Goal: Task Accomplishment & Management: Use online tool/utility

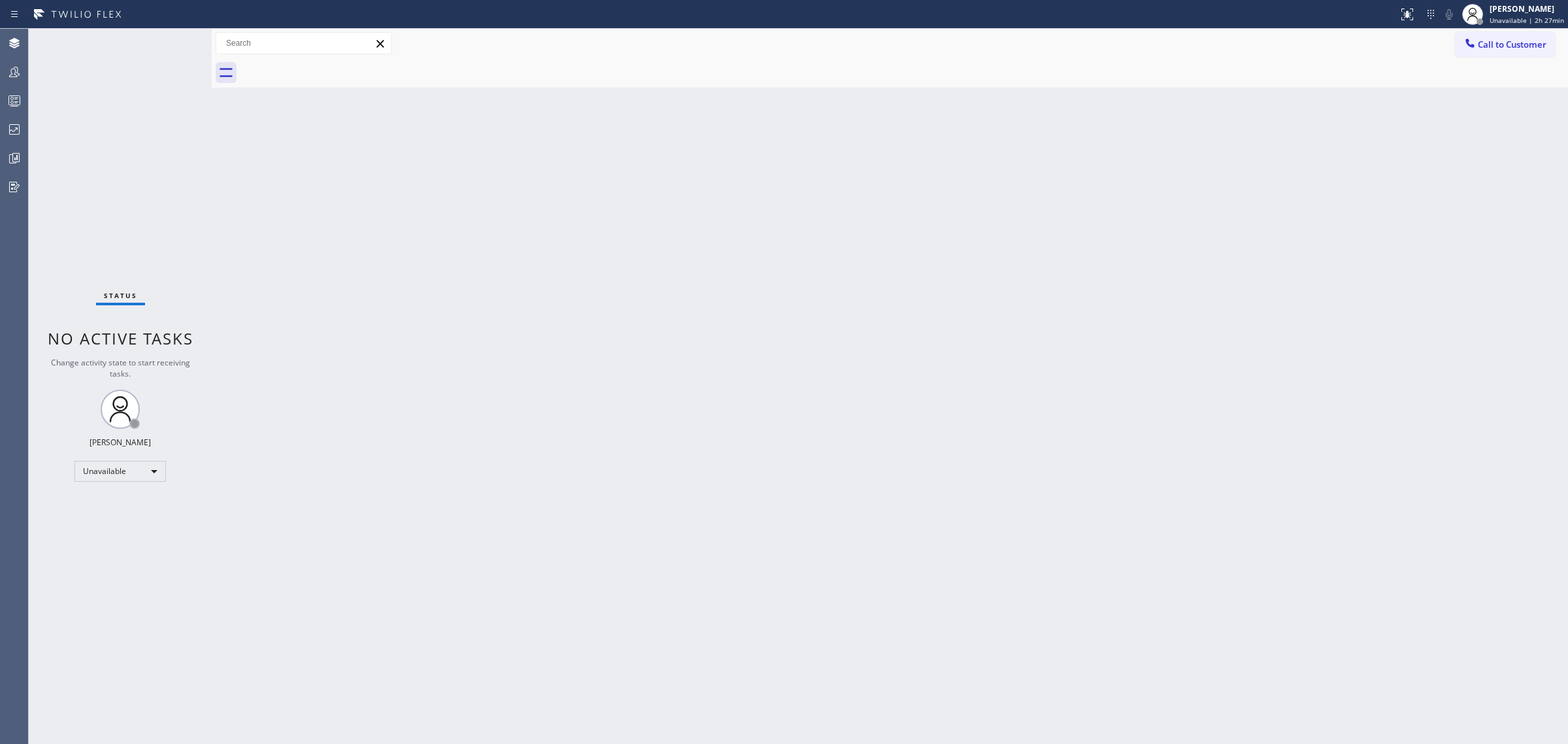
click at [0, 106] on div at bounding box center [14, 101] width 29 height 16
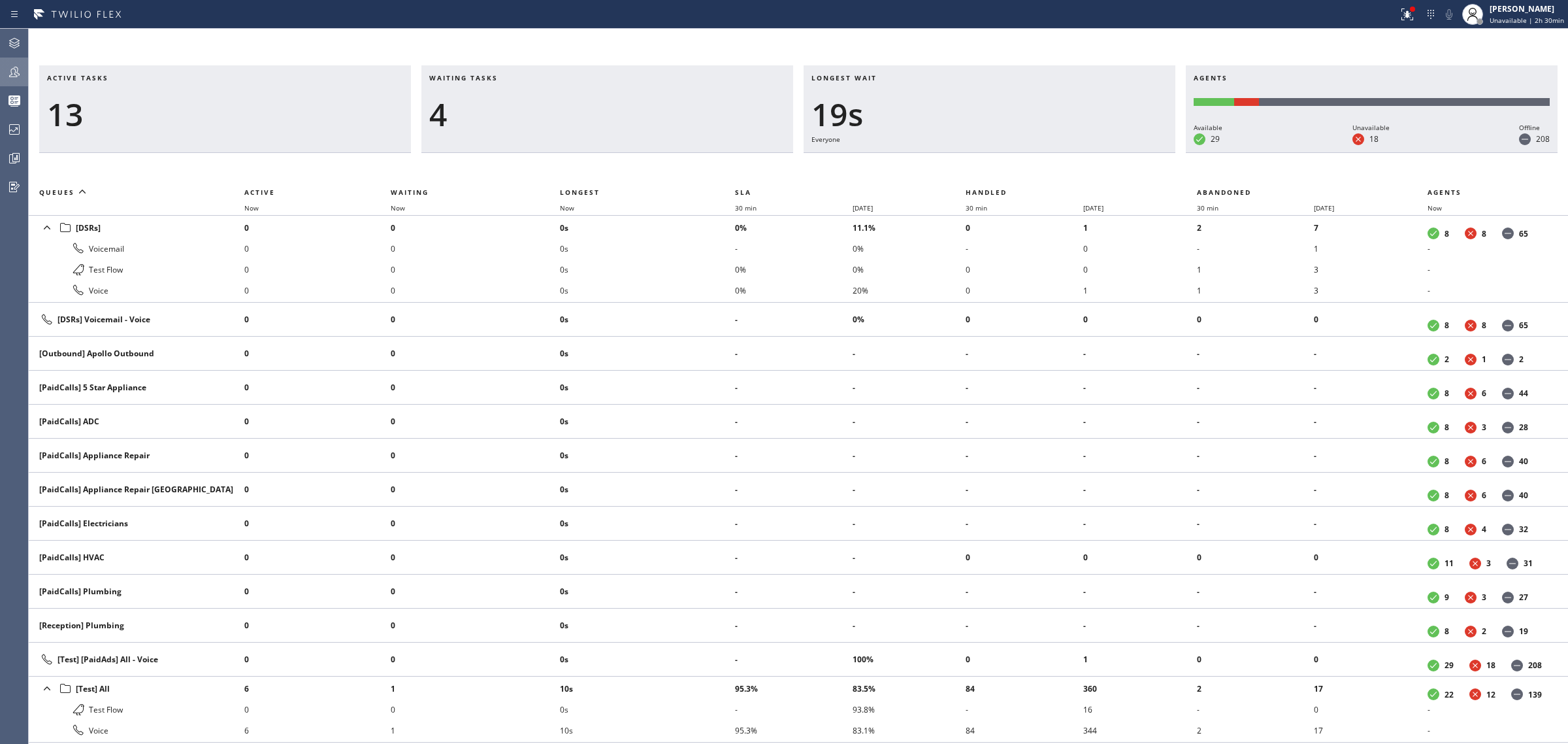
click at [21, 73] on icon at bounding box center [14, 71] width 16 height 16
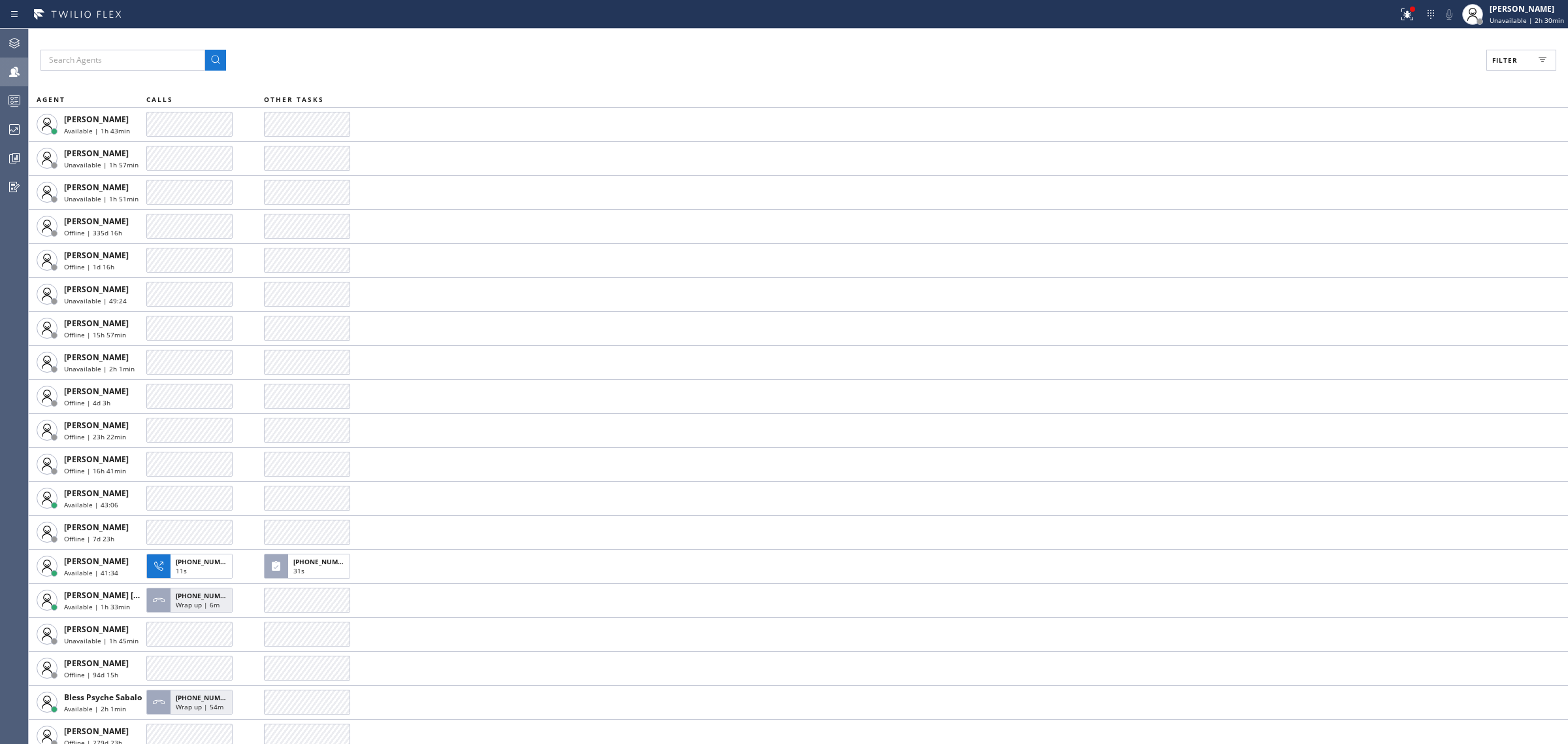
click at [1488, 64] on button "Filter" at bounding box center [1521, 60] width 70 height 21
click at [1404, 159] on label "Available" at bounding box center [1472, 154] width 172 height 11
click at [1386, 159] on input "Available" at bounding box center [1378, 154] width 16 height 16
checkbox input "true"
click at [1475, 81] on button "Apply" at bounding box center [1488, 75] width 48 height 18
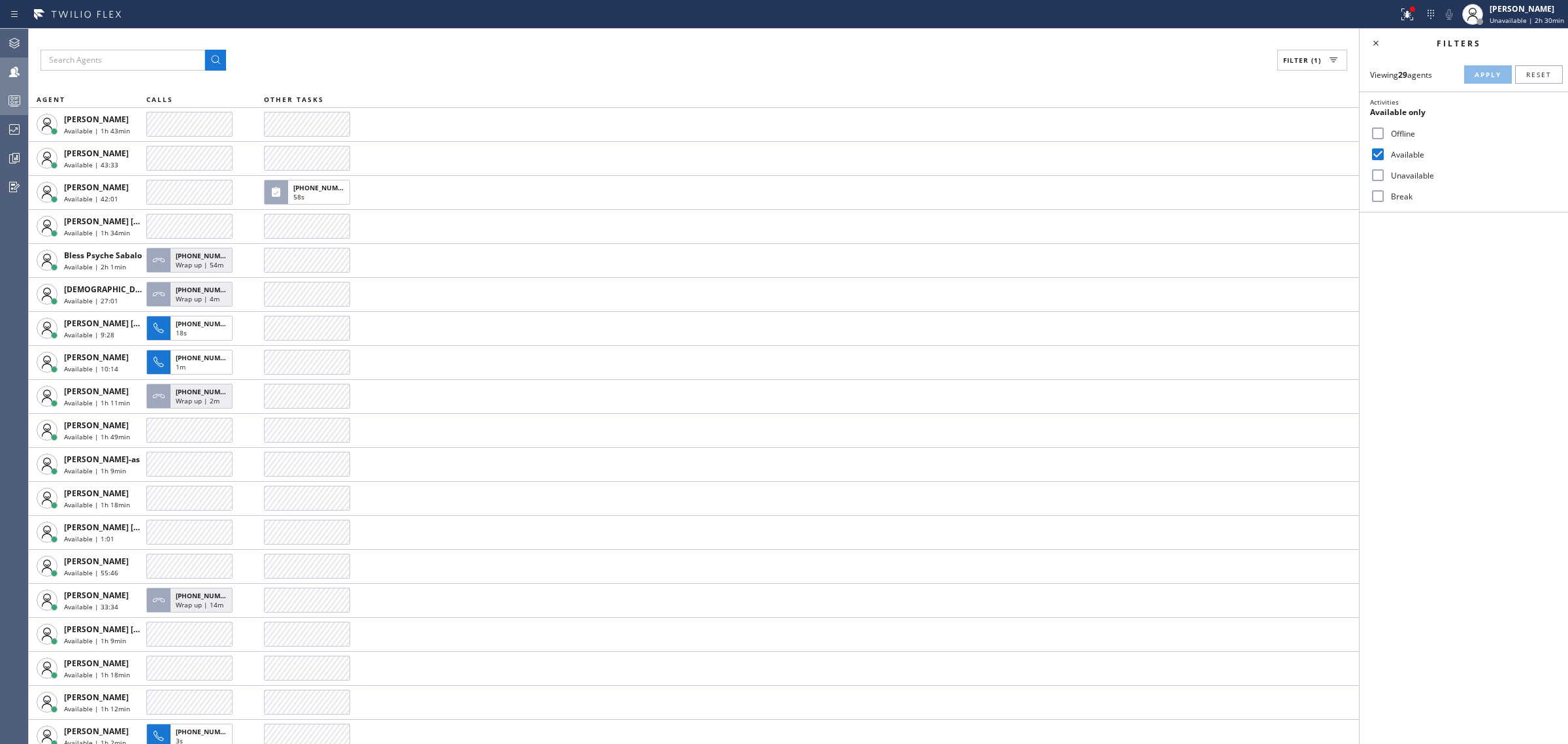
click at [5, 96] on div at bounding box center [14, 101] width 29 height 16
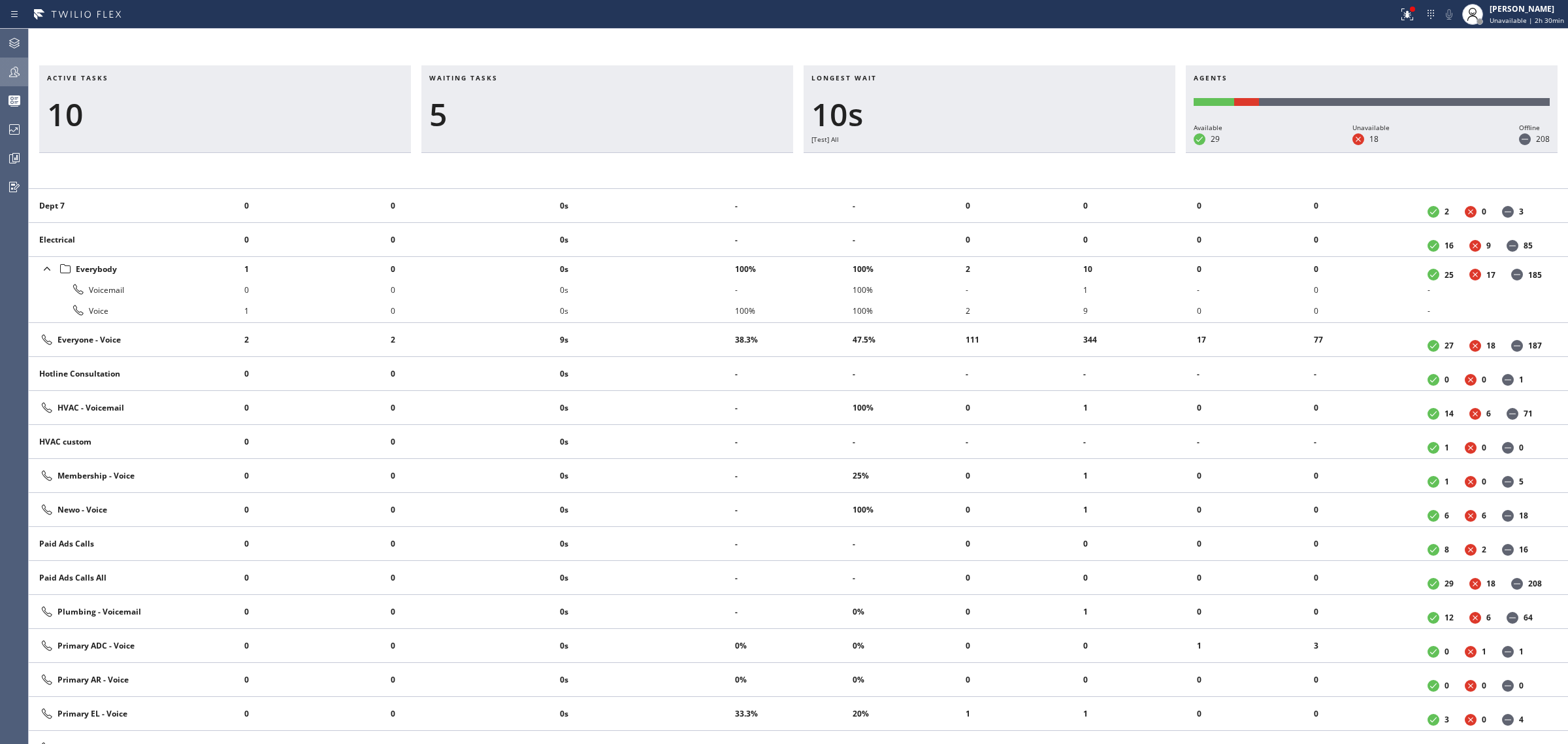
scroll to position [793, 0]
click at [15, 58] on button "Teams" at bounding box center [14, 72] width 29 height 29
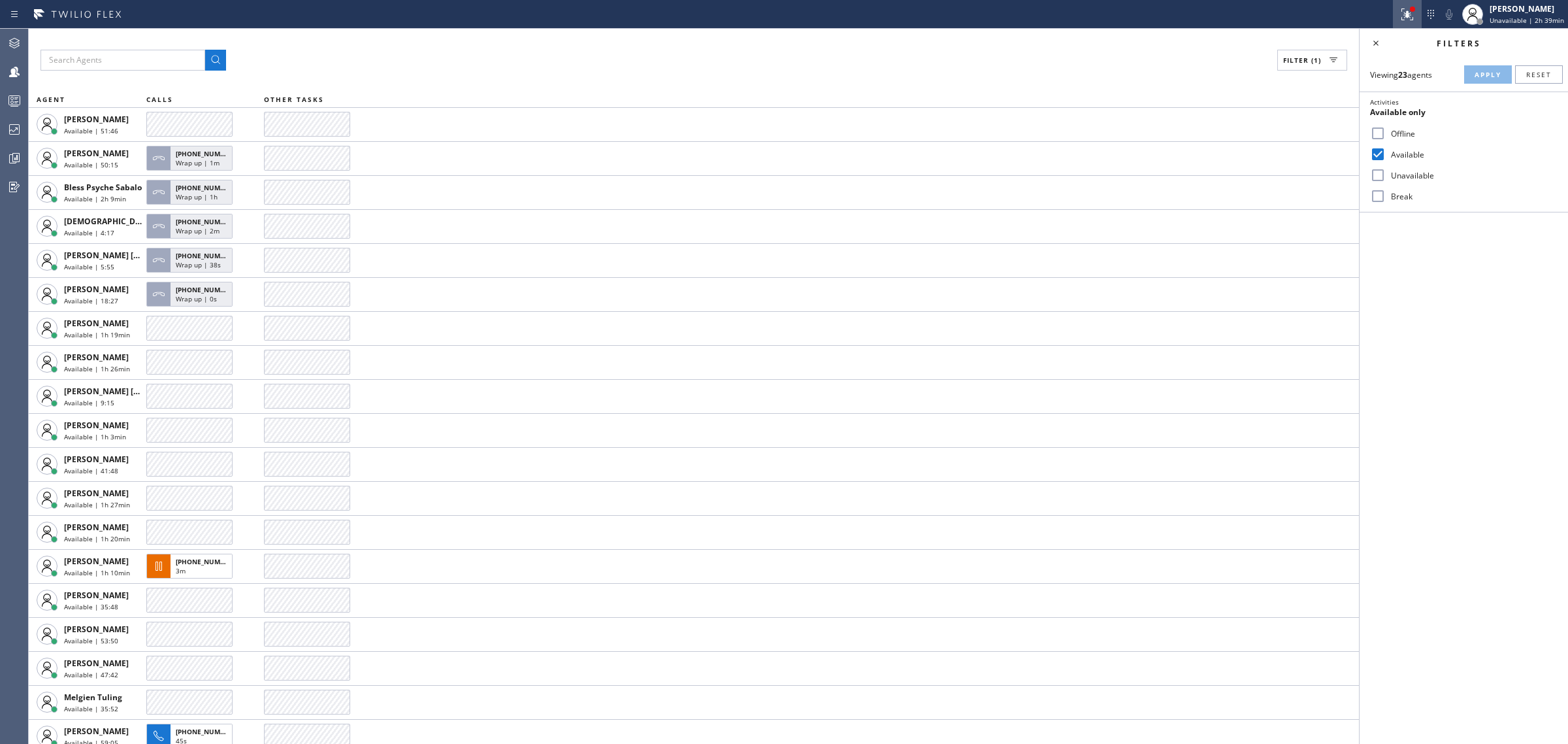
click at [1412, 22] on button at bounding box center [1407, 14] width 29 height 29
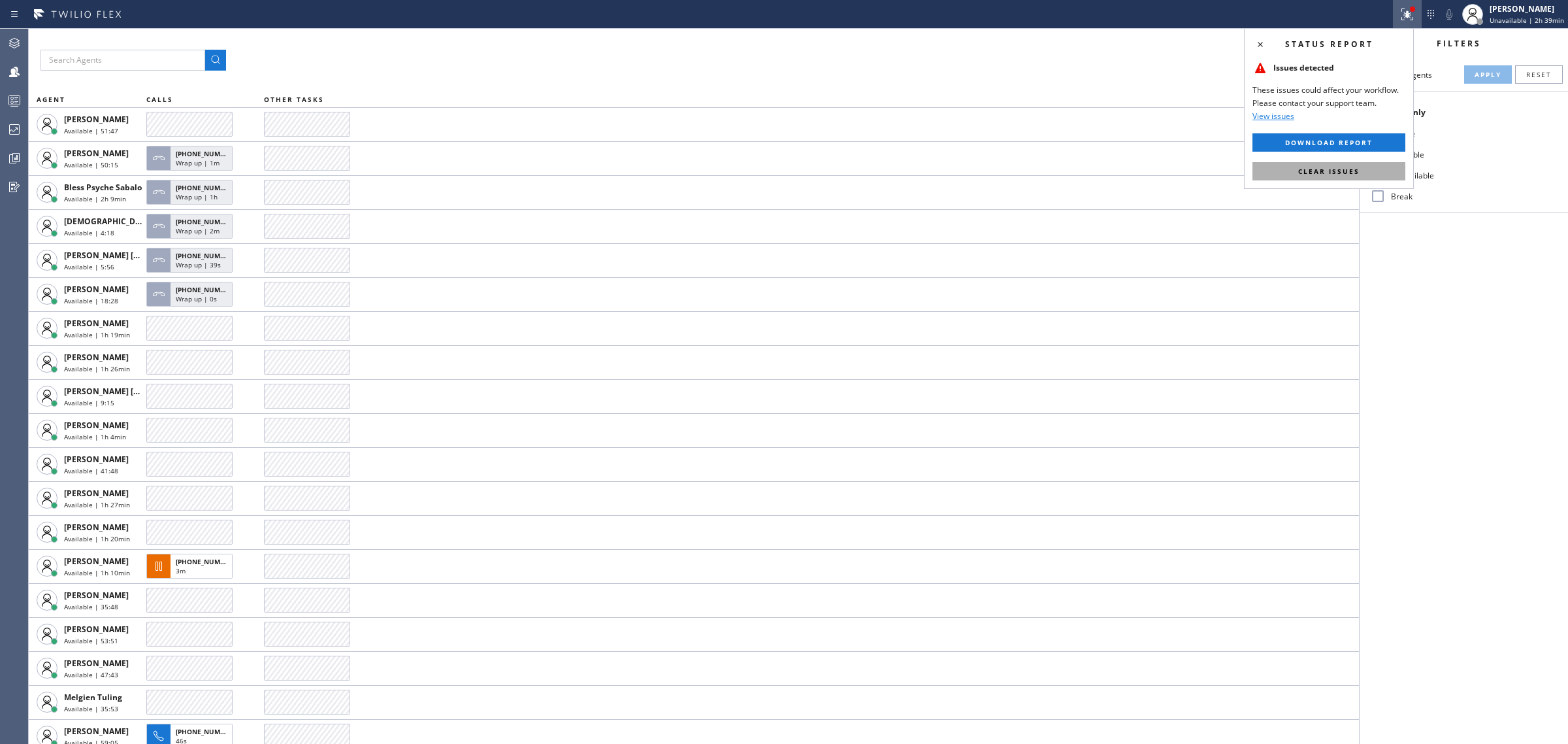
click at [1321, 172] on span "Clear issues" at bounding box center [1328, 171] width 61 height 9
